Goal: Transaction & Acquisition: Obtain resource

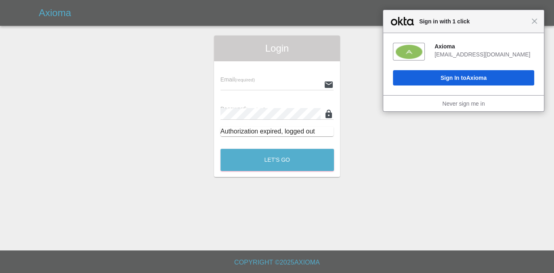
click at [246, 78] on small "(required)" at bounding box center [245, 80] width 20 height 5
click at [249, 83] on input "text" at bounding box center [271, 85] width 101 height 12
type input "[EMAIL_ADDRESS][DOMAIN_NAME]"
click at [221, 149] on button "Let's Go" at bounding box center [277, 160] width 113 height 22
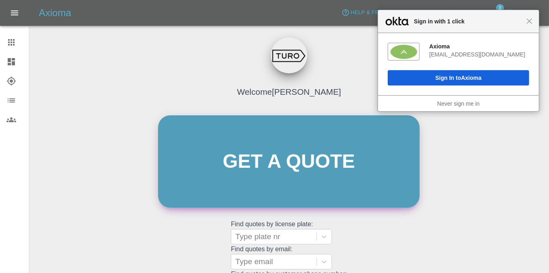
click at [291, 158] on link "Get a quote" at bounding box center [288, 162] width 261 height 92
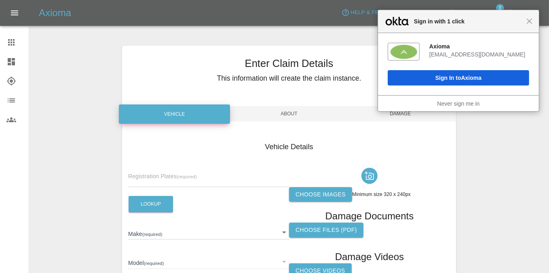
click at [162, 175] on span "Registration Plates (required)" at bounding box center [162, 176] width 69 height 6
paste input "WL63CXC"
click at [162, 180] on input "WL63CXC" at bounding box center [208, 182] width 161 height 12
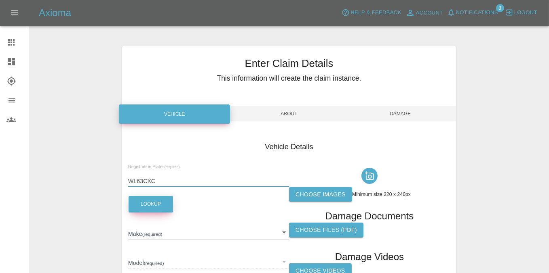
type input "WL63CXC"
click at [148, 202] on button "Lookup" at bounding box center [150, 204] width 44 height 17
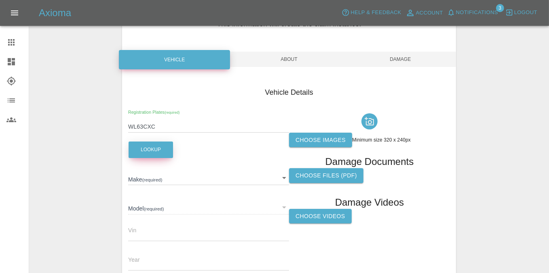
scroll to position [100, 0]
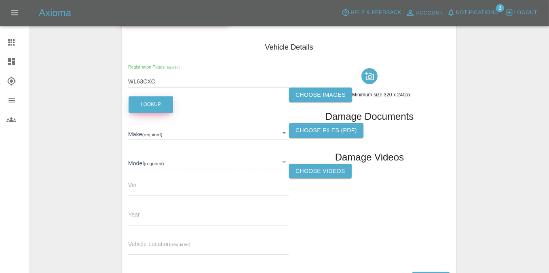
type input "PEUGEOT"
type input "ION"
type input "[VEHICLE_IDENTIFICATION_NUMBER]"
type input "2014"
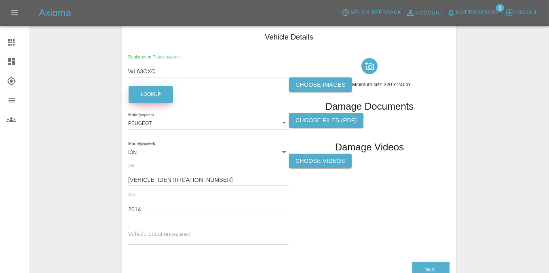
scroll to position [111, 0]
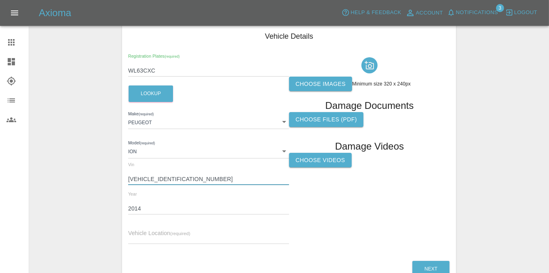
click at [156, 177] on input "[VEHICLE_IDENTIFICATION_NUMBER]" at bounding box center [208, 180] width 161 height 12
